Goal: Task Accomplishment & Management: Manage account settings

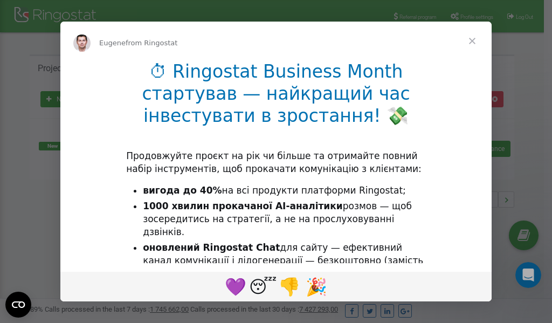
click at [222, 223] on li "1000 хвилин прокачаної AI-аналітики розмов — щоб зосередитись на стратегії, а н…" at bounding box center [284, 219] width 283 height 39
click at [471, 20] on div "Intercom messenger" at bounding box center [276, 161] width 552 height 323
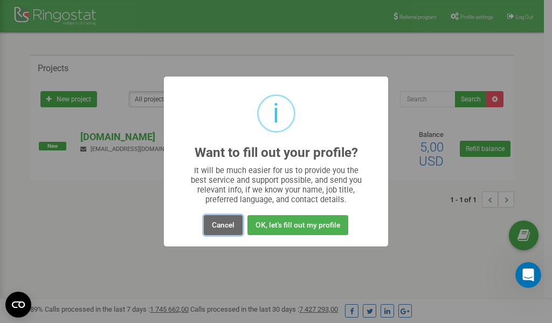
click at [229, 224] on button "Cancel" at bounding box center [223, 225] width 39 height 20
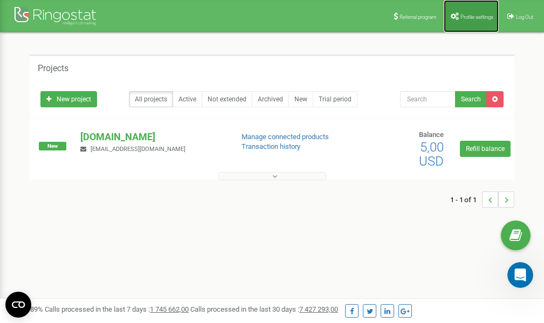
click at [470, 17] on span "Profile settings" at bounding box center [477, 17] width 33 height 6
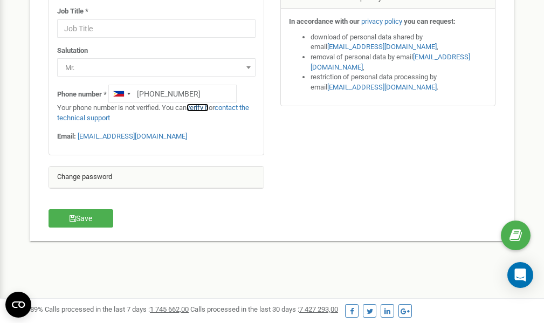
click at [204, 108] on link "verify it" at bounding box center [198, 108] width 22 height 8
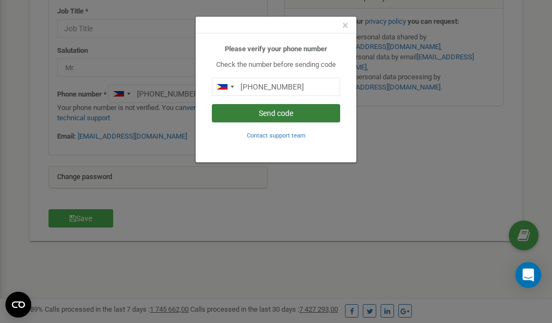
click at [281, 115] on button "Send code" at bounding box center [276, 113] width 128 height 18
